Goal: Task Accomplishment & Management: Complete application form

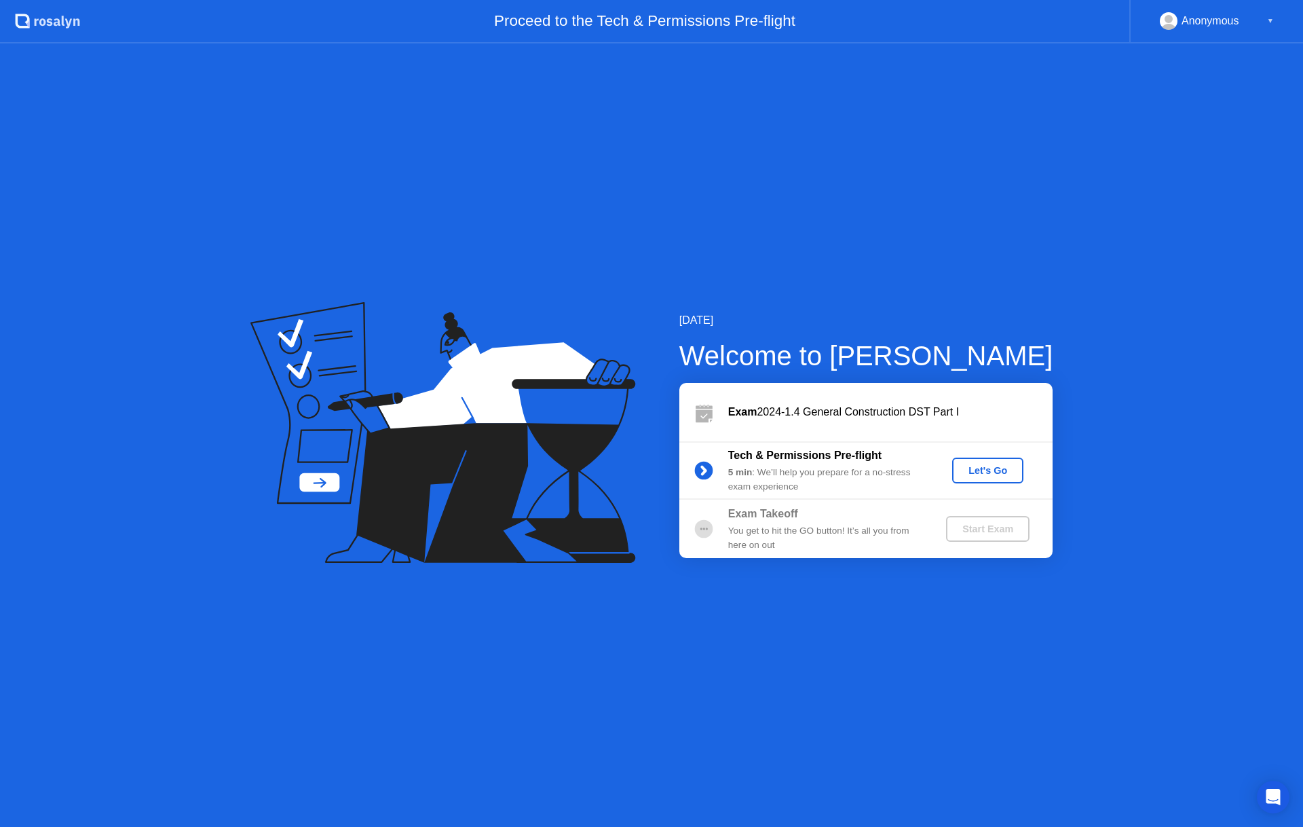
click at [1004, 470] on div "Let's Go" at bounding box center [988, 470] width 60 height 11
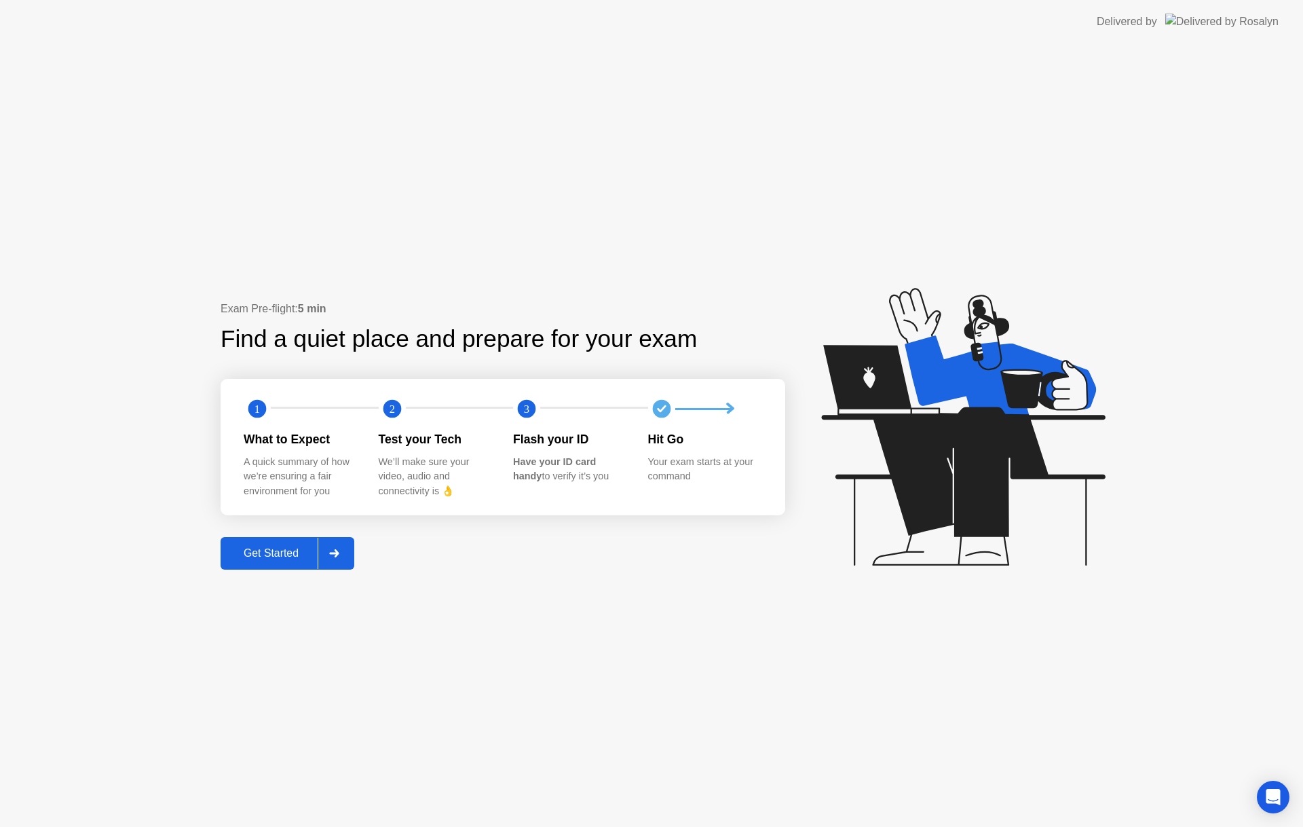
click at [271, 550] on div "Get Started" at bounding box center [271, 553] width 93 height 12
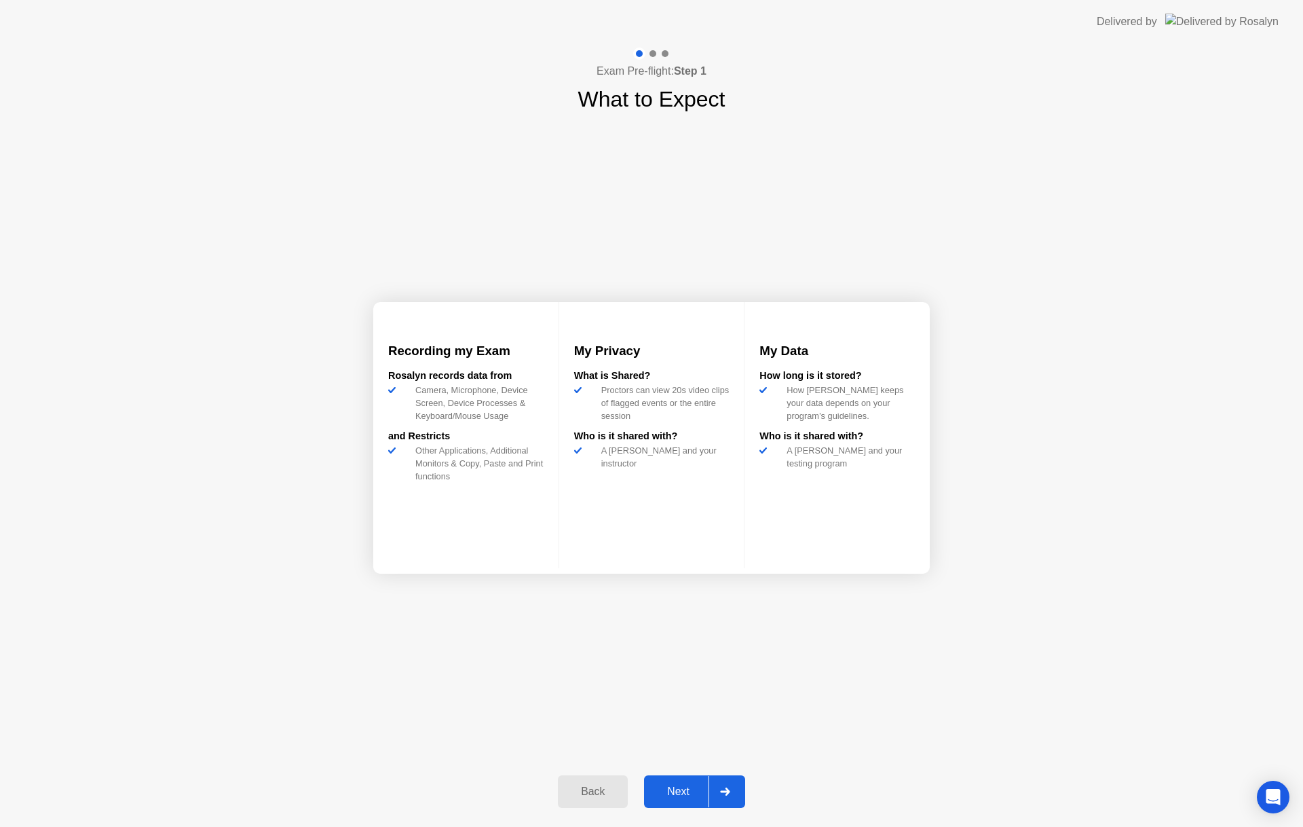
click at [687, 785] on div "Next" at bounding box center [678, 791] width 60 height 12
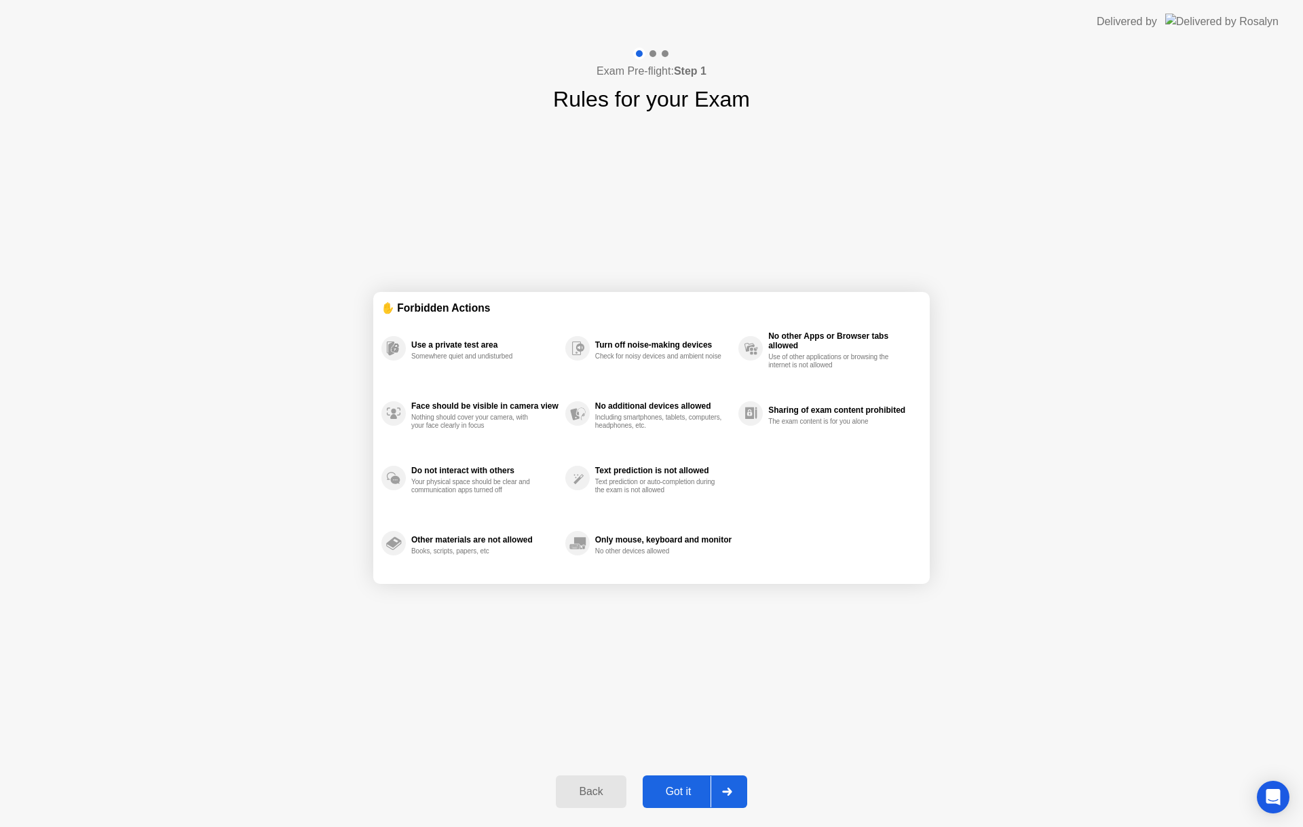
click at [692, 786] on div "Got it" at bounding box center [679, 791] width 64 height 12
select select "**********"
select select "*******"
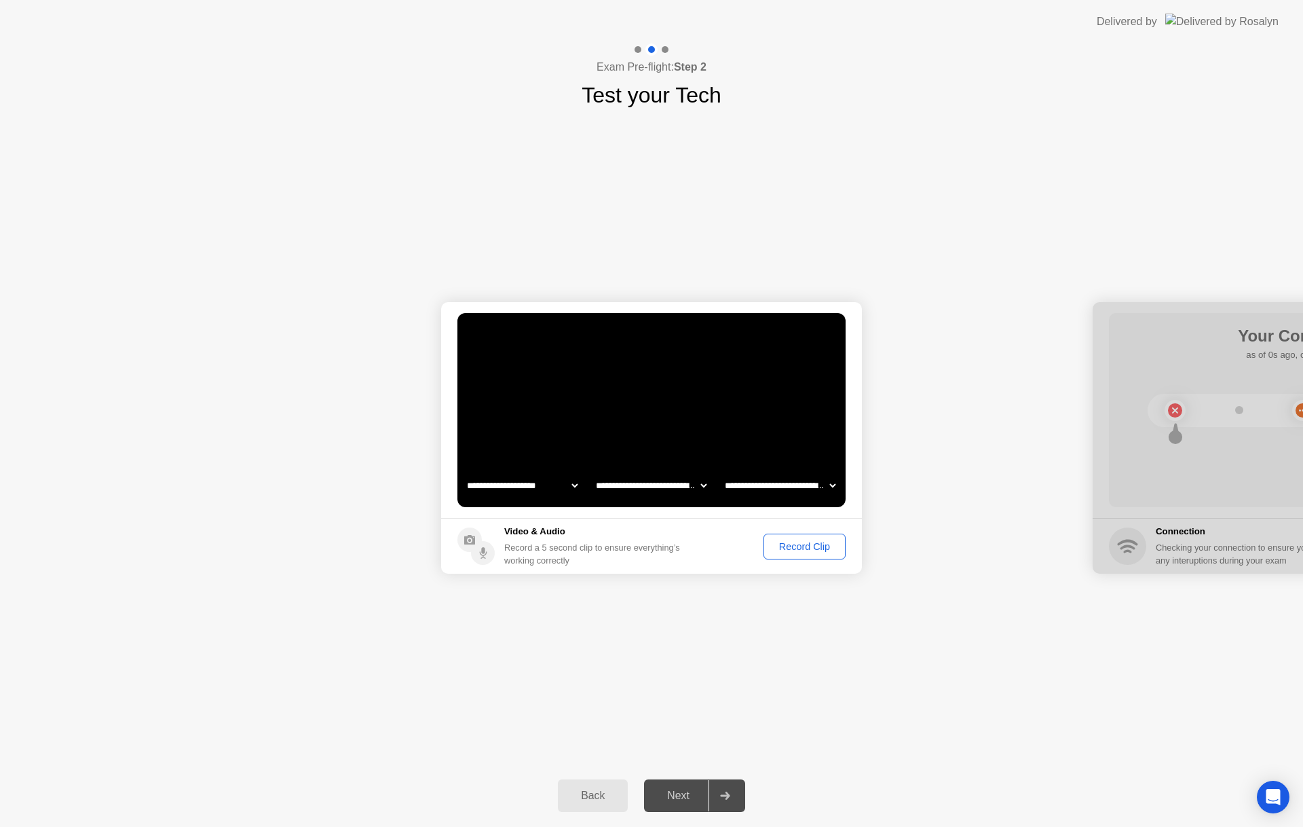
click at [799, 547] on div "Record Clip" at bounding box center [804, 546] width 73 height 11
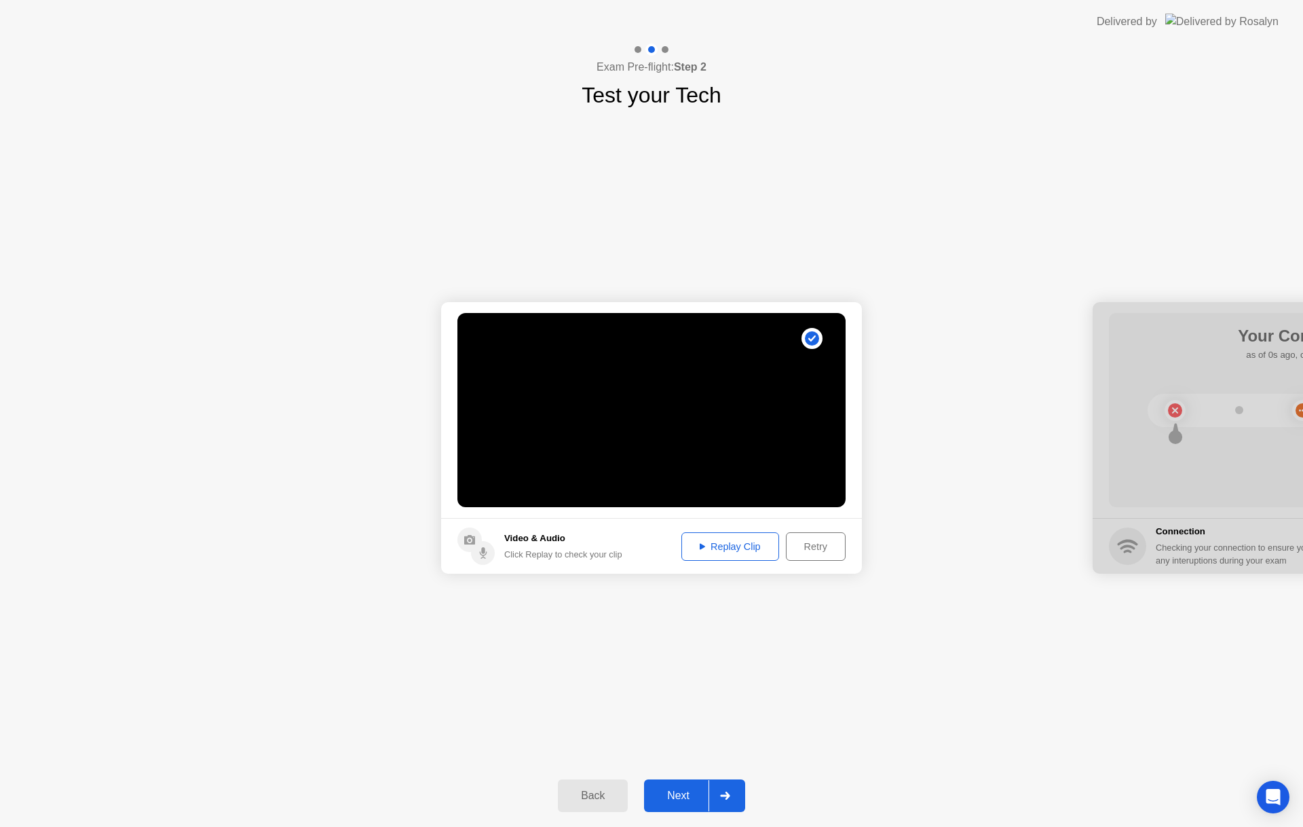
click at [708, 537] on button "Replay Clip" at bounding box center [730, 546] width 98 height 29
click at [673, 794] on div "Next" at bounding box center [678, 795] width 60 height 12
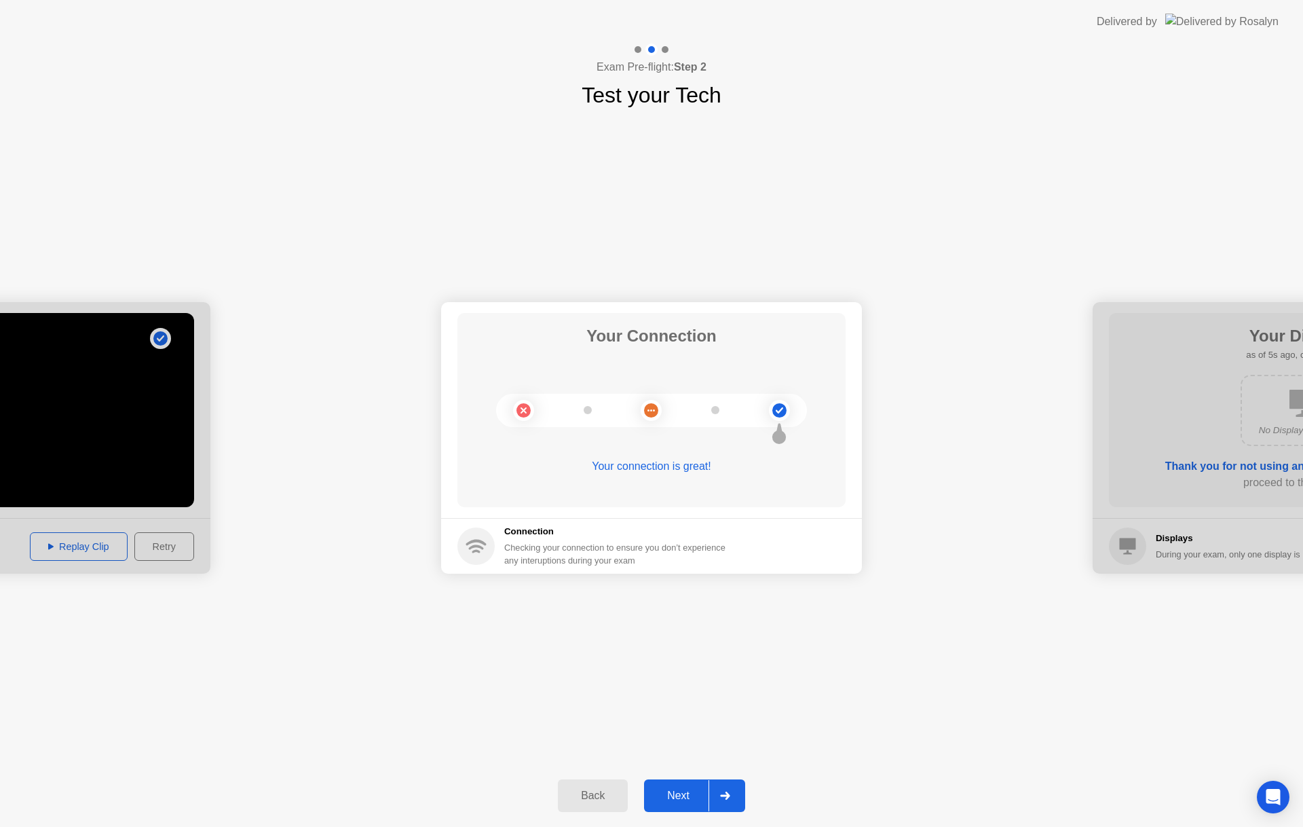
click at [667, 797] on div "Next" at bounding box center [678, 795] width 60 height 12
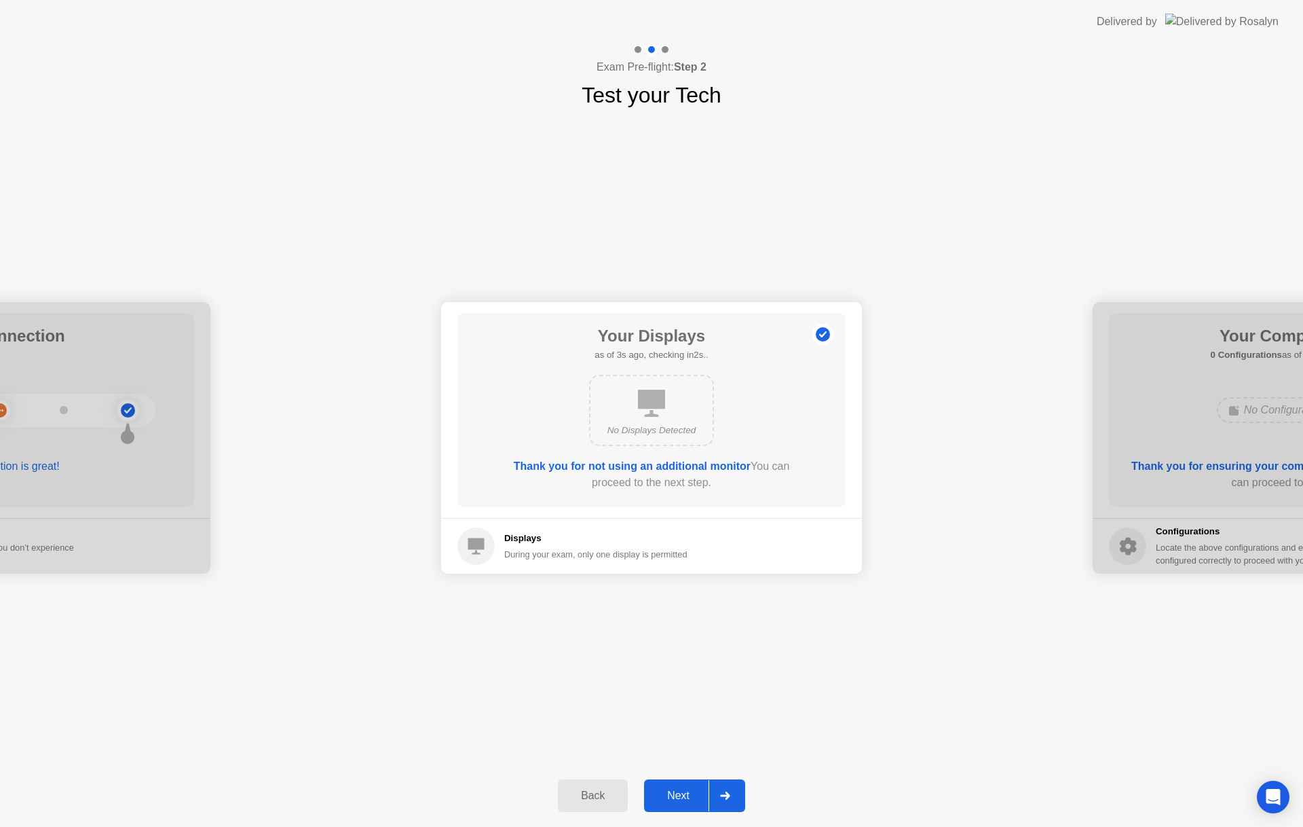
click at [680, 790] on div "Next" at bounding box center [678, 795] width 60 height 12
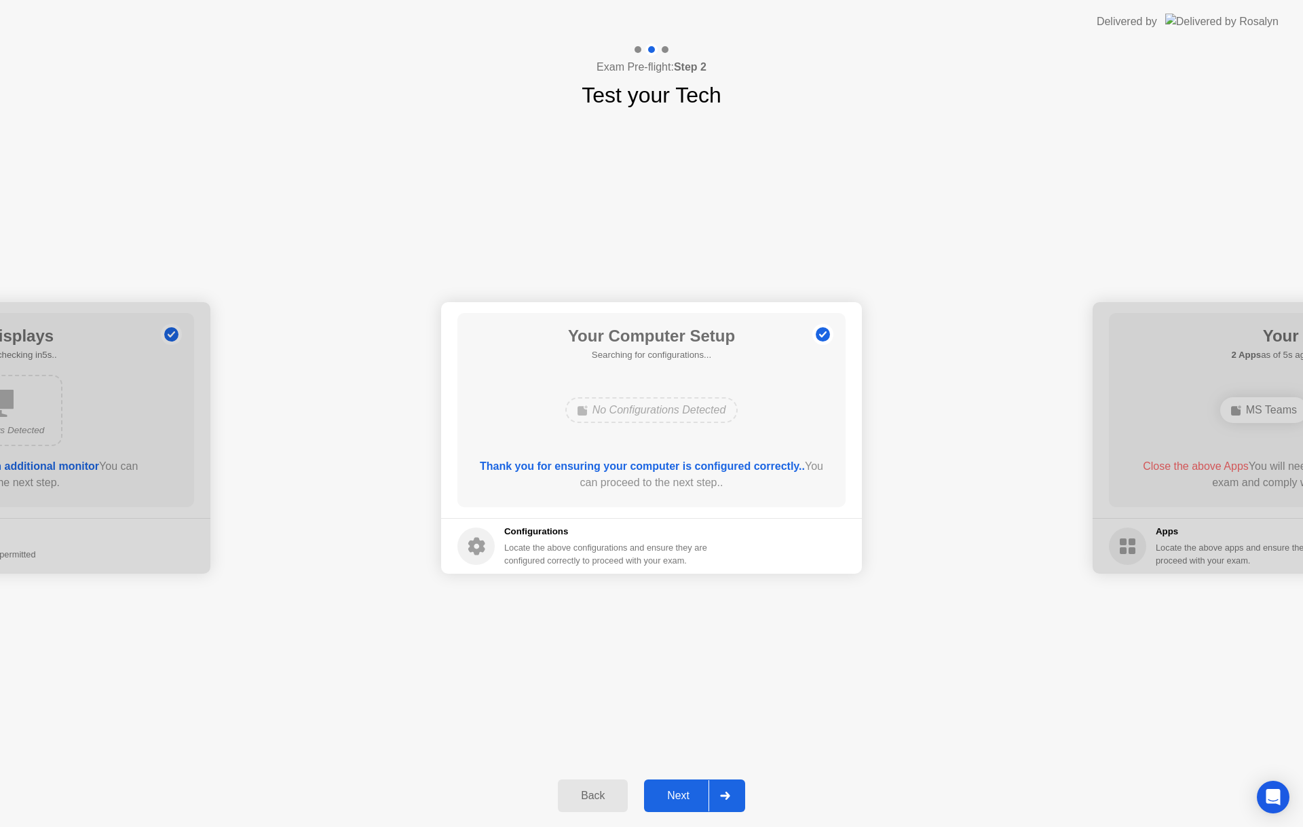
click at [665, 789] on div "Next" at bounding box center [678, 795] width 60 height 12
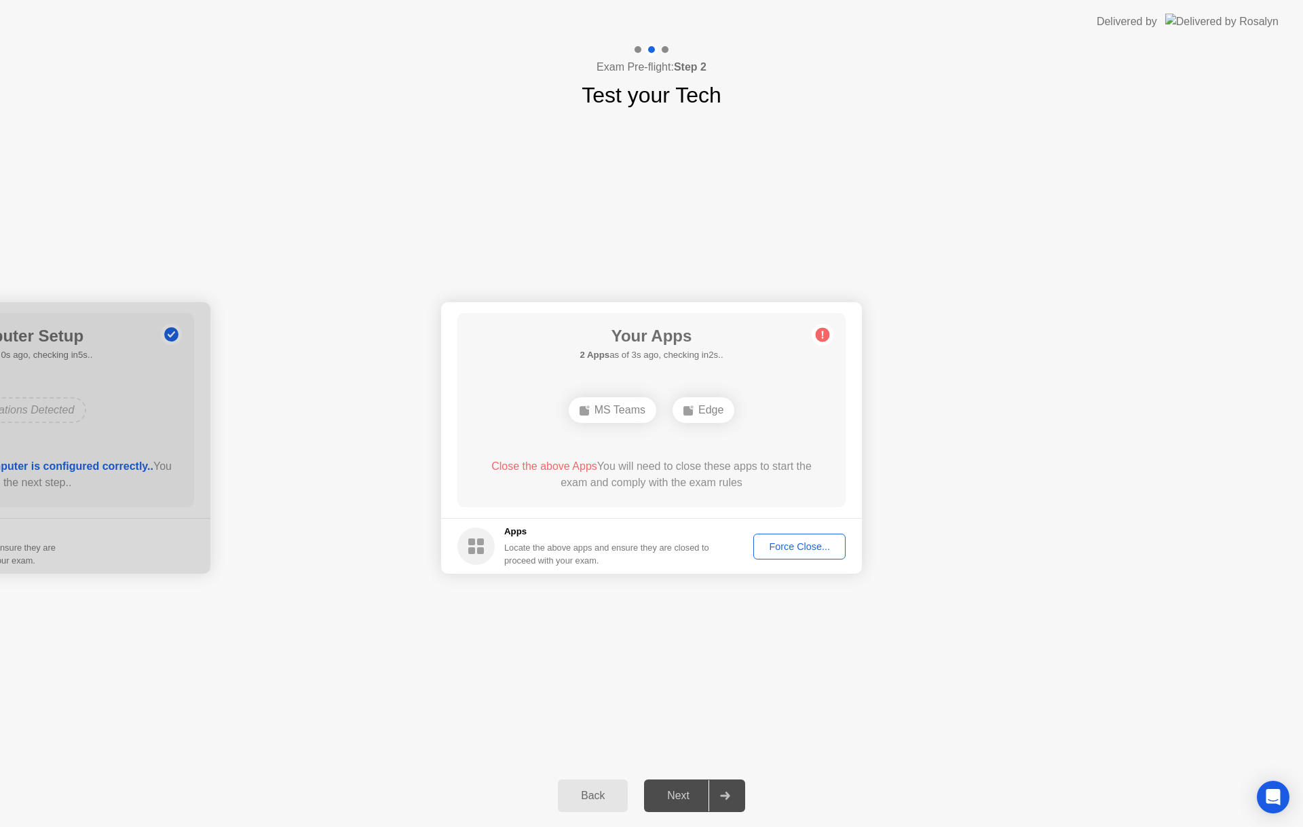
click at [777, 544] on div "Force Close..." at bounding box center [799, 546] width 83 height 11
click at [777, 541] on div "Force Close..." at bounding box center [799, 546] width 83 height 11
click at [778, 542] on div "Force Close..." at bounding box center [799, 546] width 83 height 11
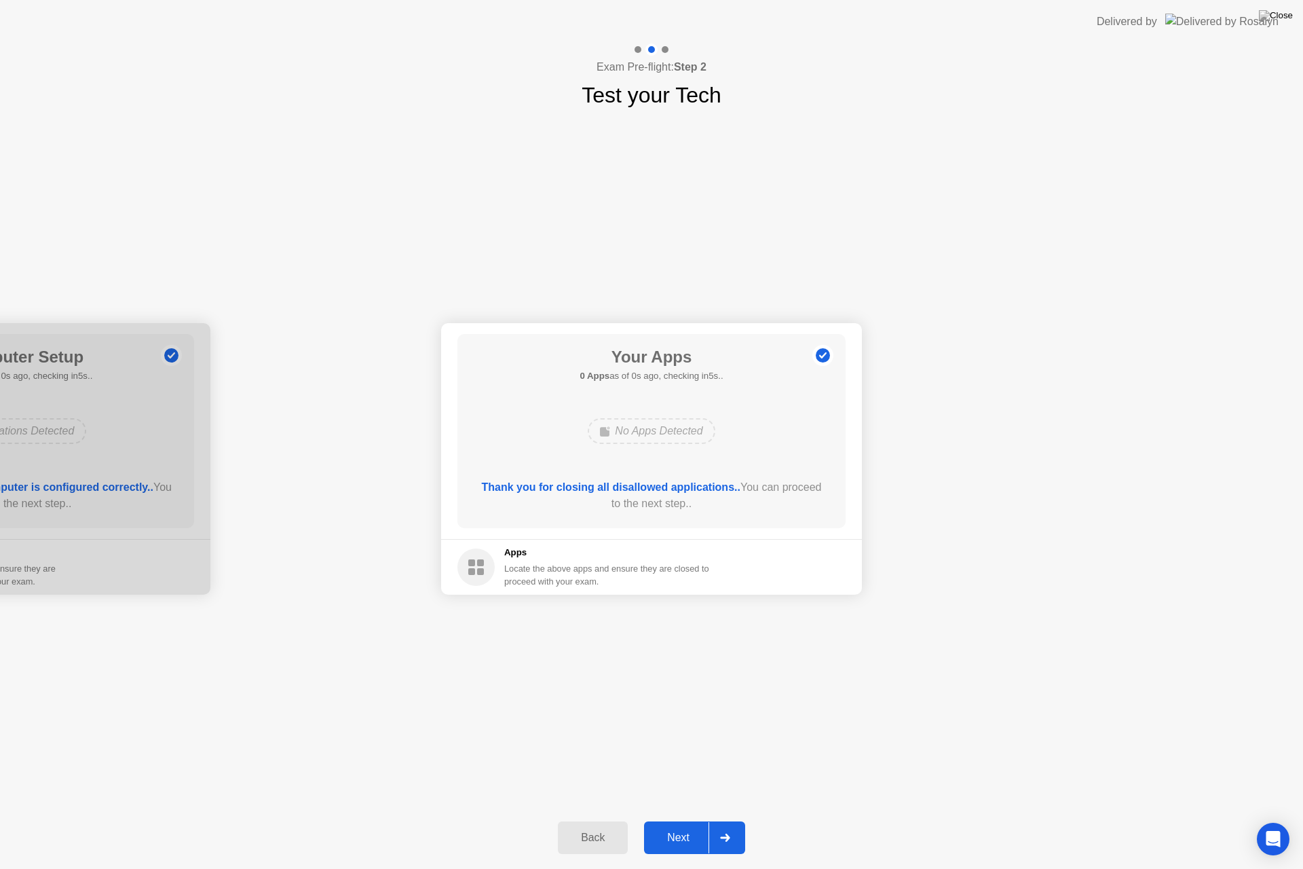
click at [674, 826] on div "Next" at bounding box center [678, 837] width 60 height 12
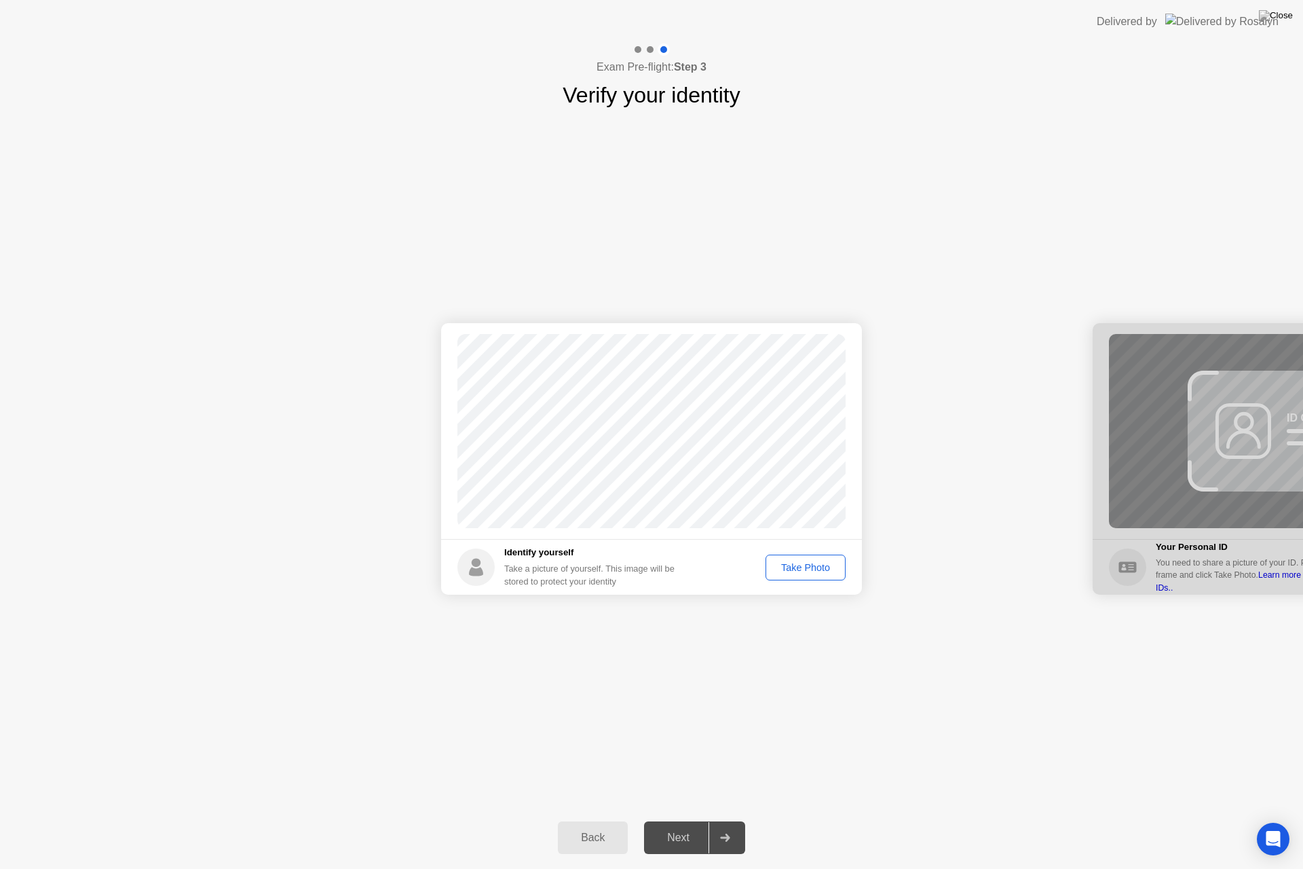
click at [663, 826] on div "Next" at bounding box center [678, 837] width 60 height 12
click at [794, 568] on div "Take Photo" at bounding box center [805, 567] width 71 height 11
click at [670, 826] on button "Next" at bounding box center [694, 837] width 101 height 33
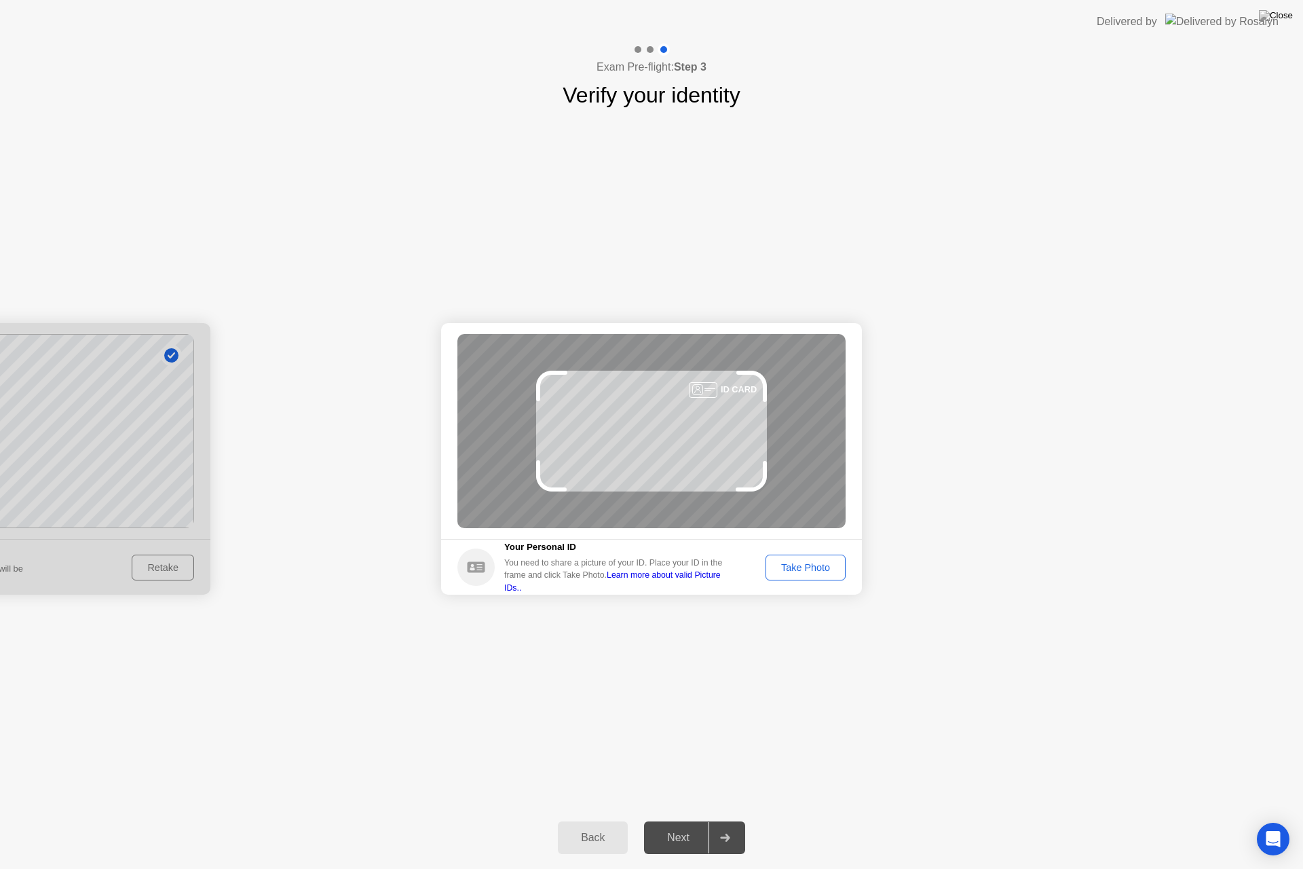
click at [814, 565] on div "Take Photo" at bounding box center [805, 567] width 71 height 11
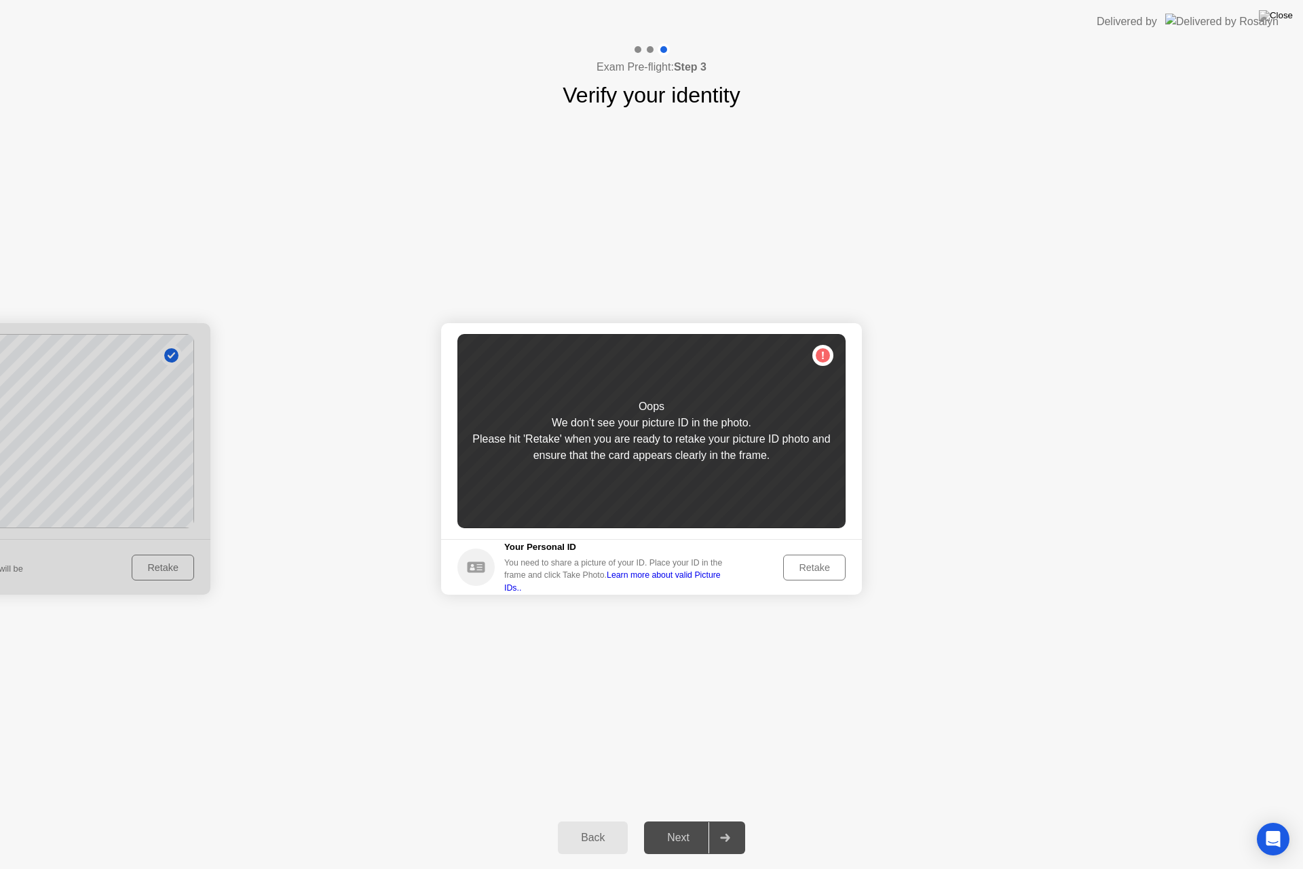
click at [814, 565] on div "Retake" at bounding box center [814, 567] width 53 height 11
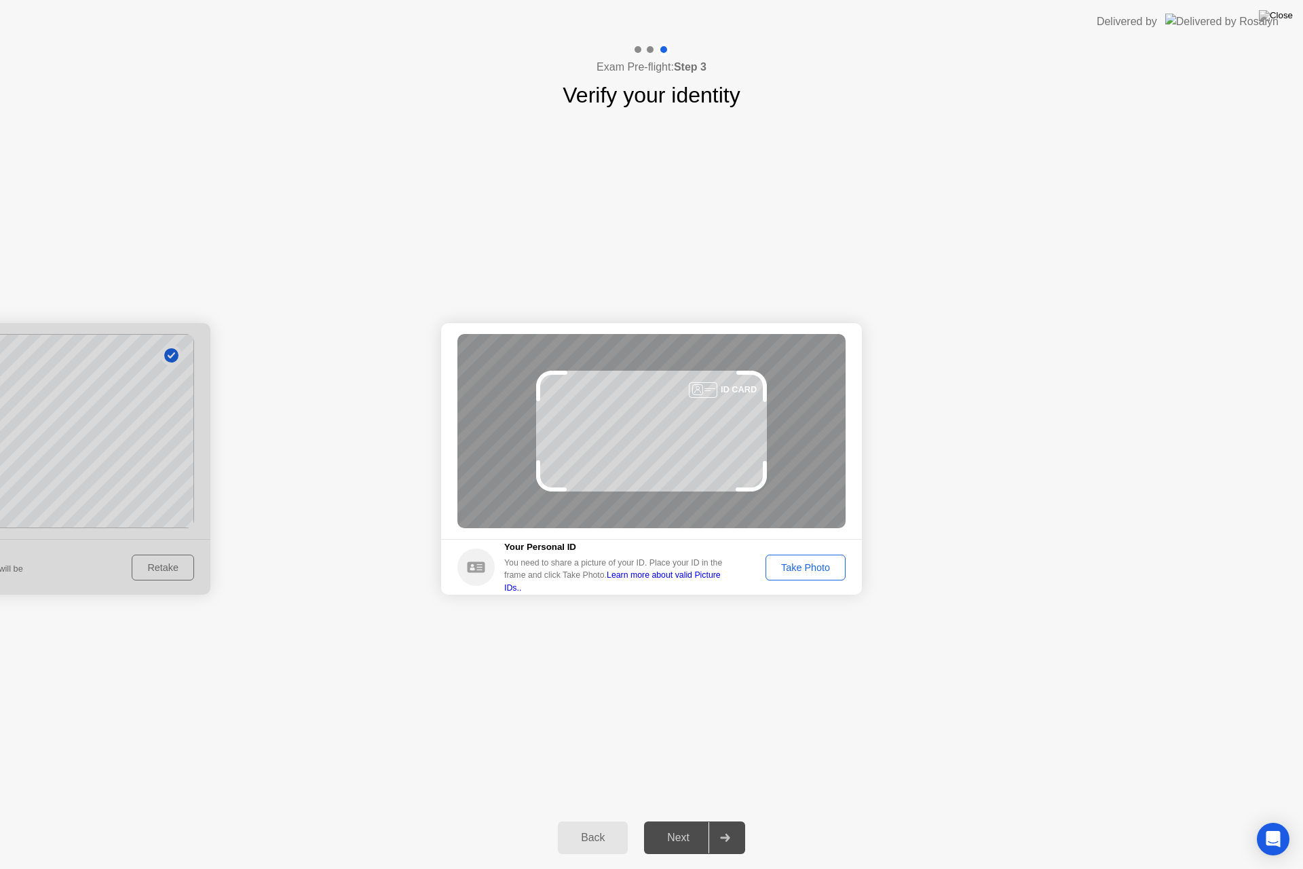
click at [814, 565] on div "Take Photo" at bounding box center [805, 567] width 71 height 11
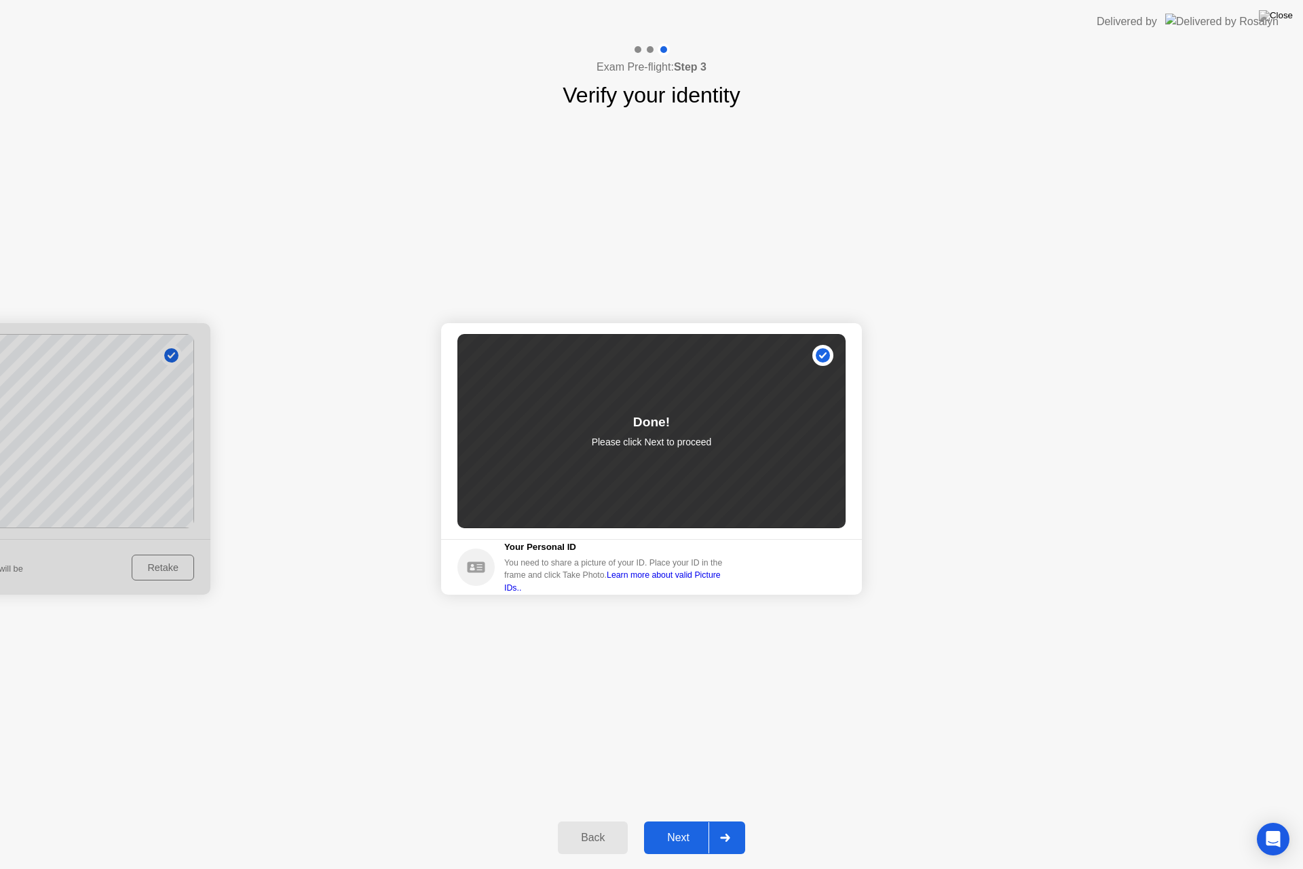
click at [677, 826] on div "Next" at bounding box center [678, 837] width 60 height 12
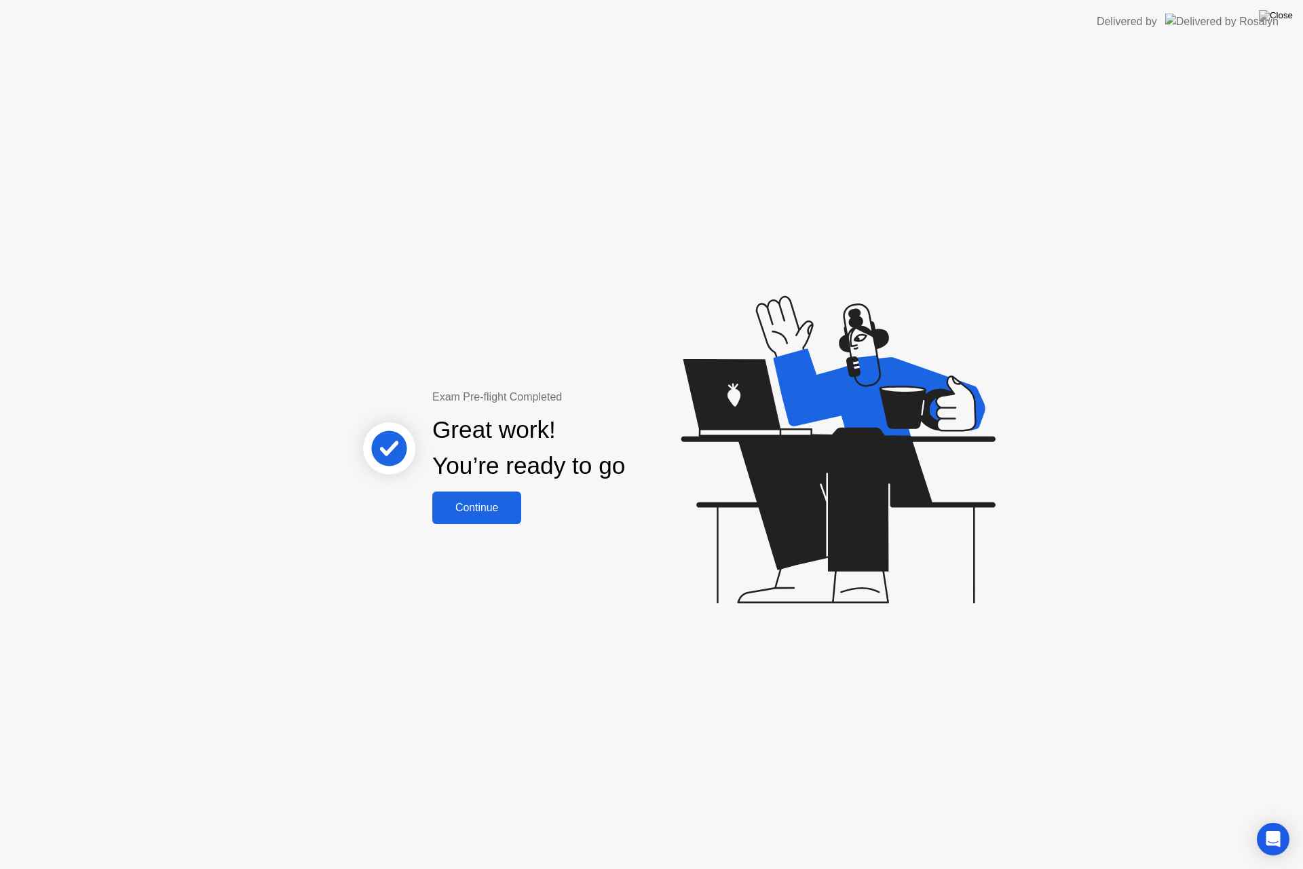
click at [482, 507] on div "Continue" at bounding box center [476, 507] width 81 height 12
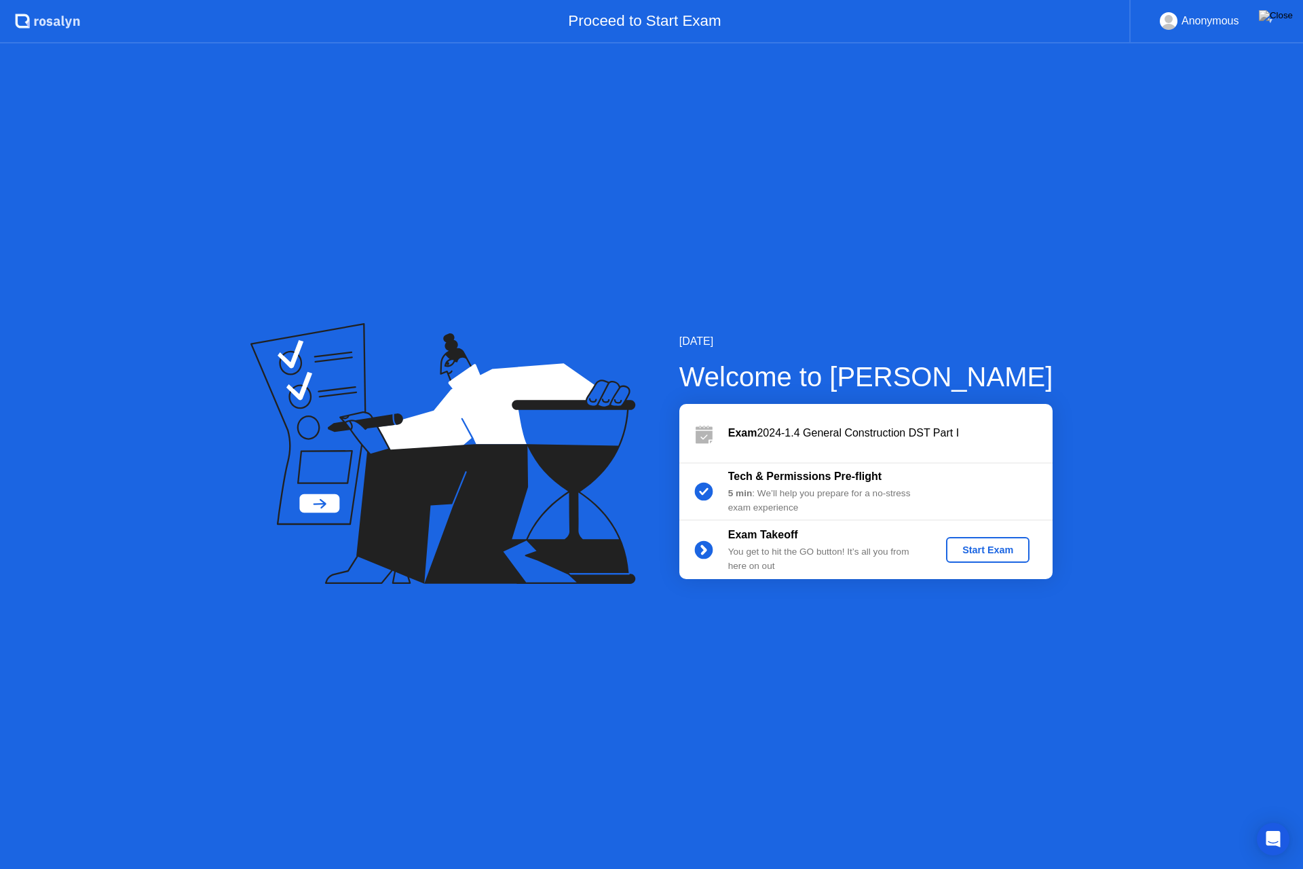
click at [982, 546] on div "Start Exam" at bounding box center [987, 549] width 73 height 11
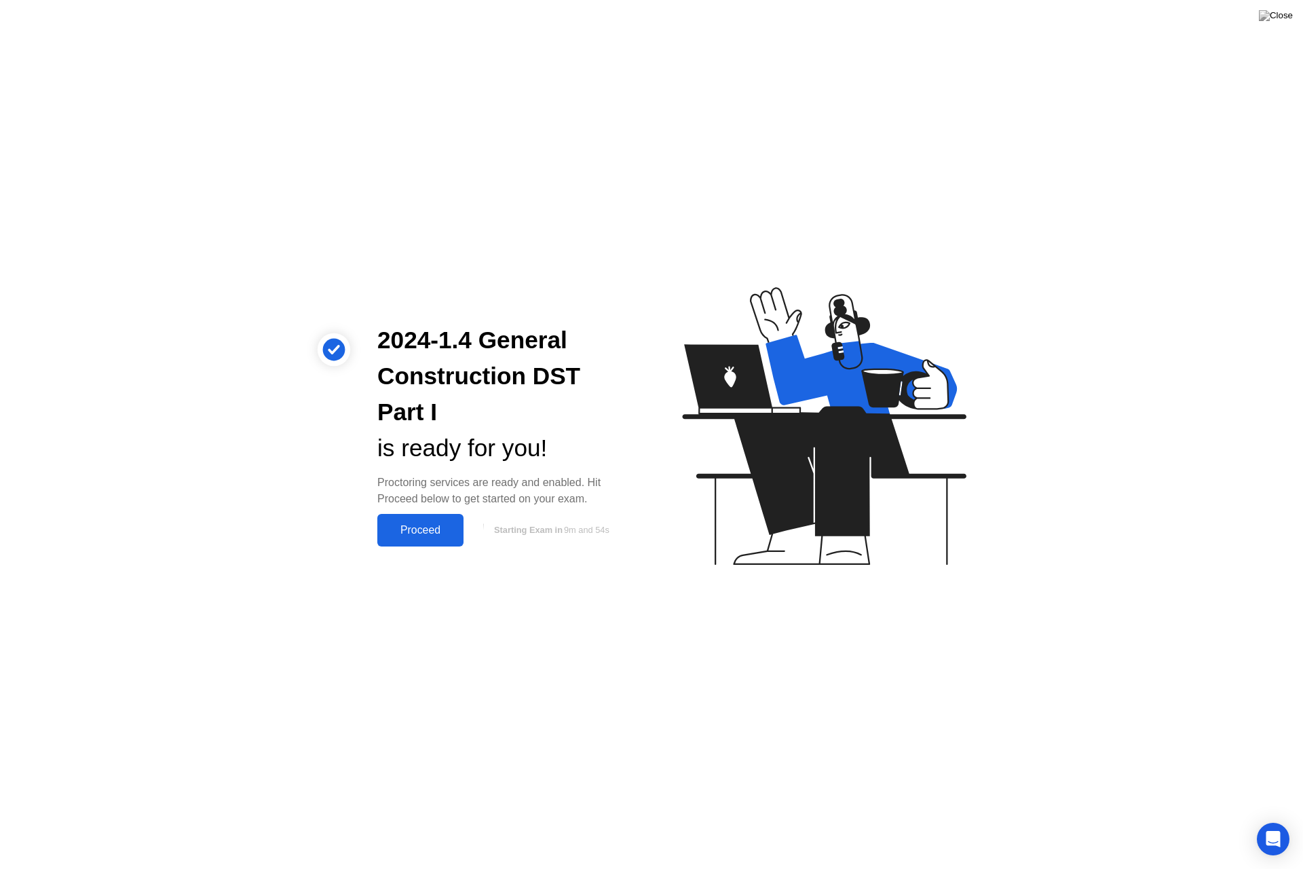
click at [428, 531] on div "Proceed" at bounding box center [420, 530] width 78 height 12
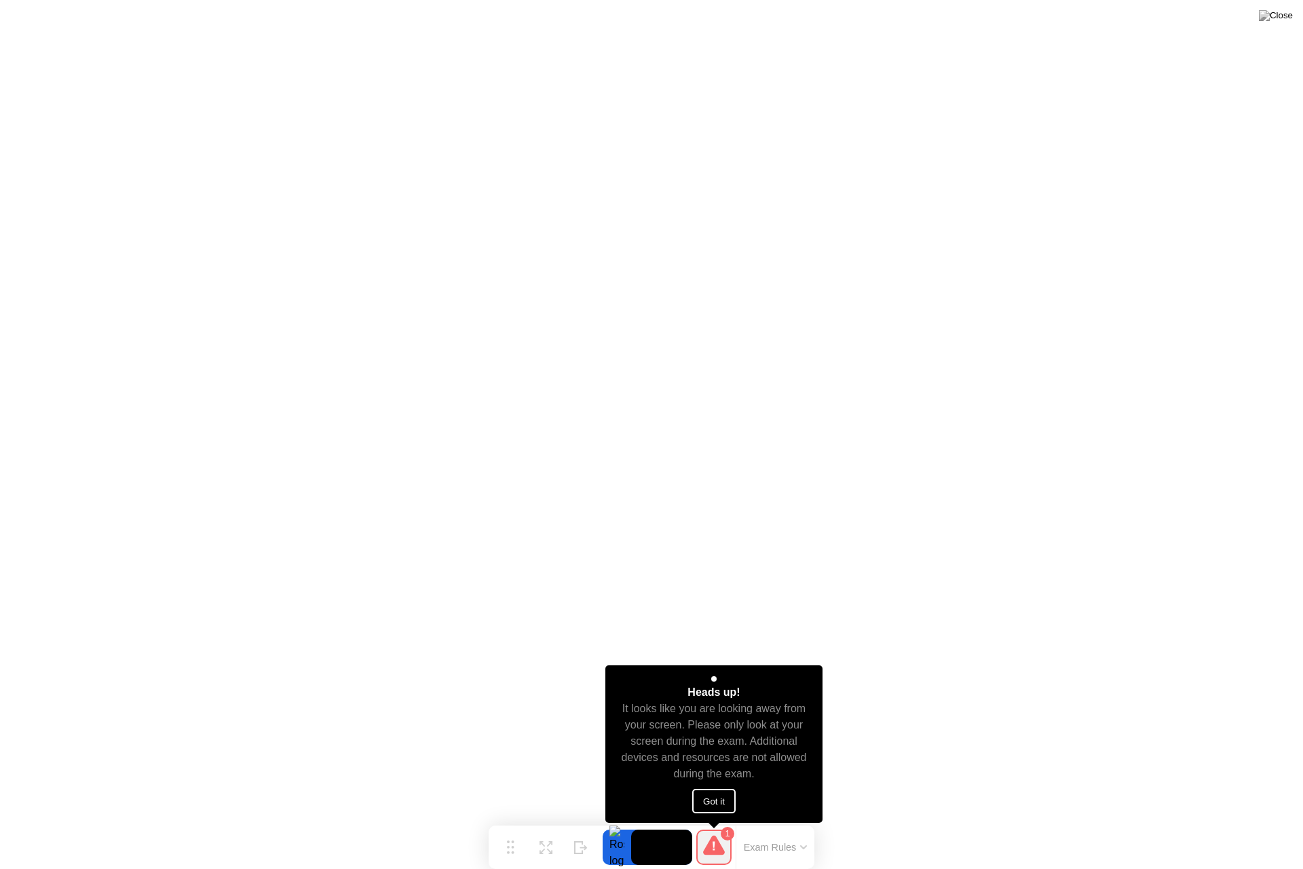
click at [704, 803] on button "Got it" at bounding box center [713, 801] width 43 height 24
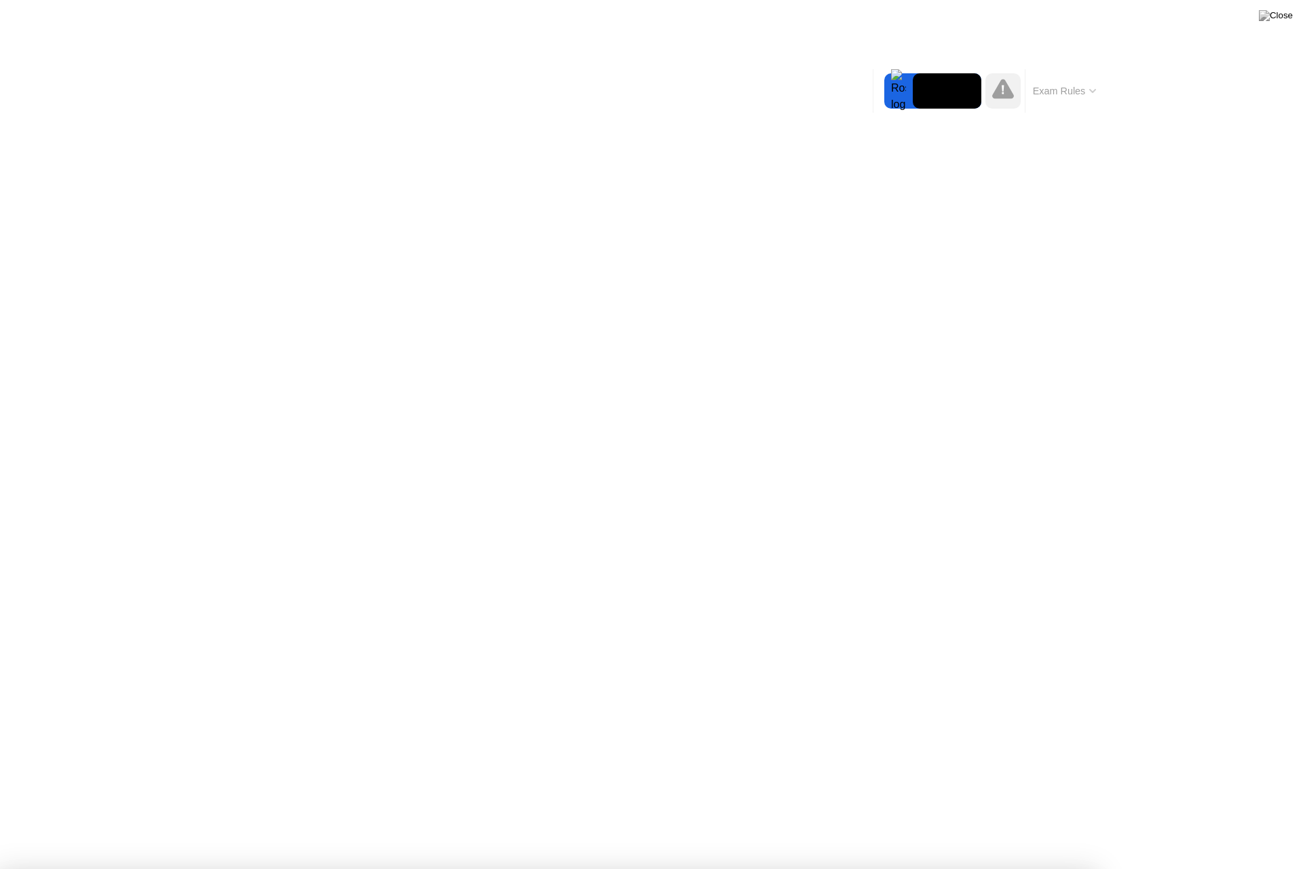
drag, startPoint x: 622, startPoint y: 605, endPoint x: 626, endPoint y: 612, distance: 7.6
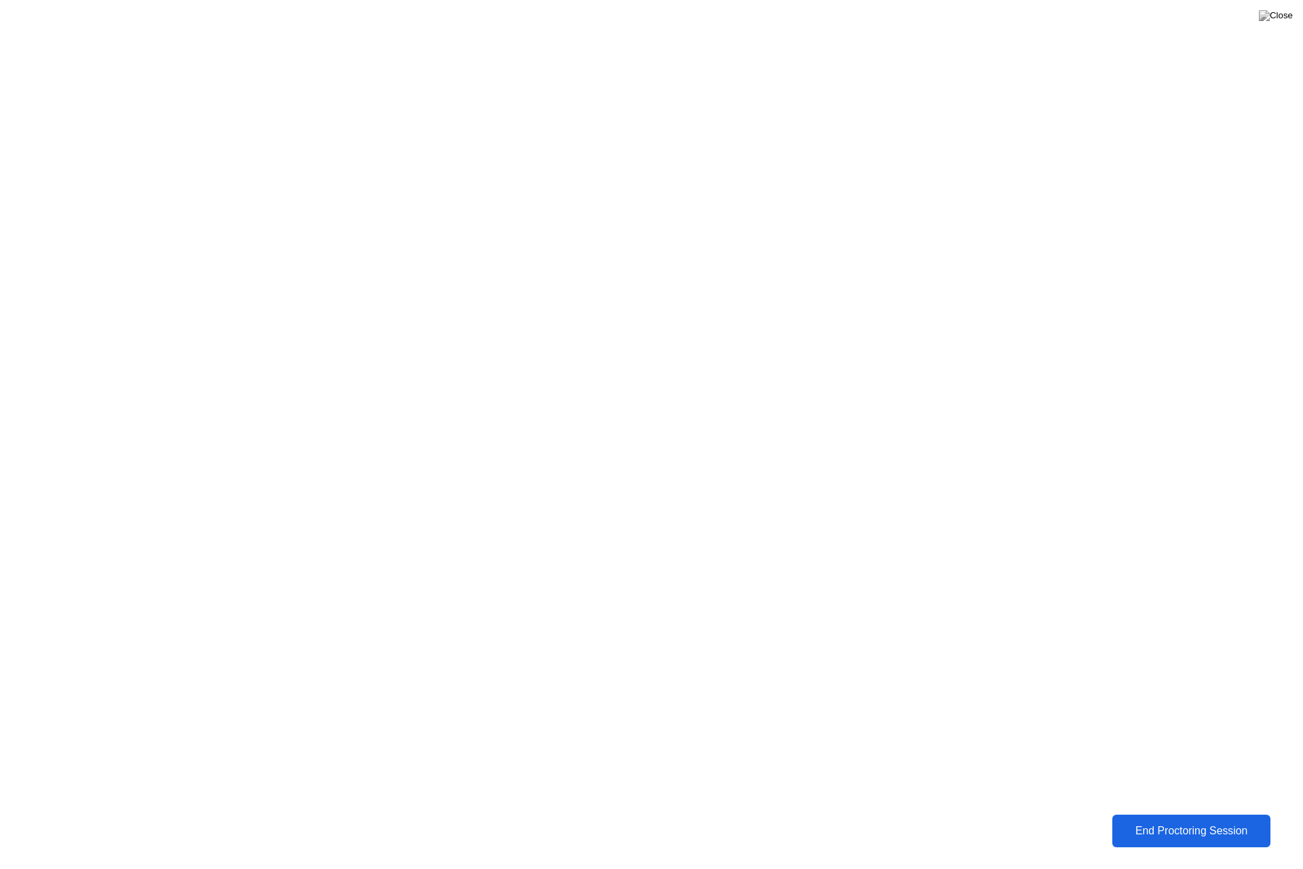
click at [1173, 825] on div "End Proctoring Session" at bounding box center [1191, 830] width 151 height 12
